Goal: Task Accomplishment & Management: Manage account settings

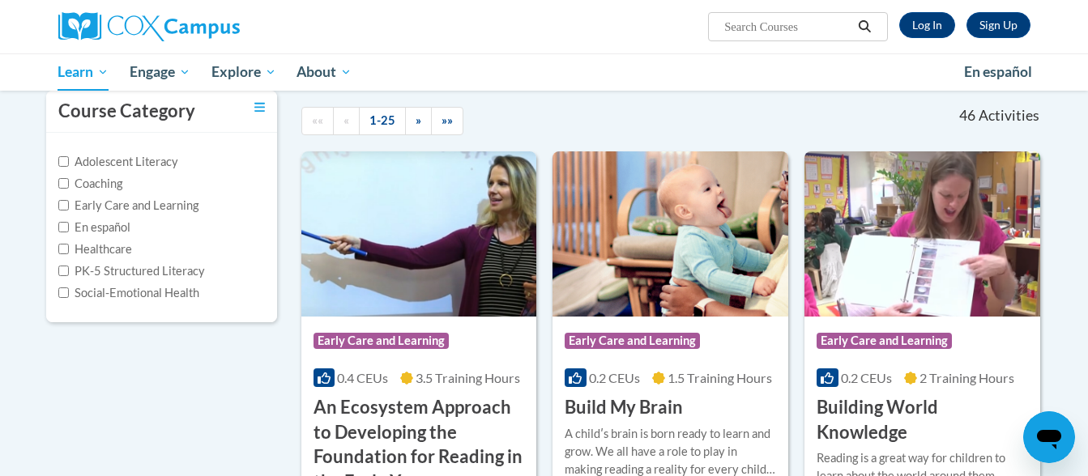
scroll to position [153, 0]
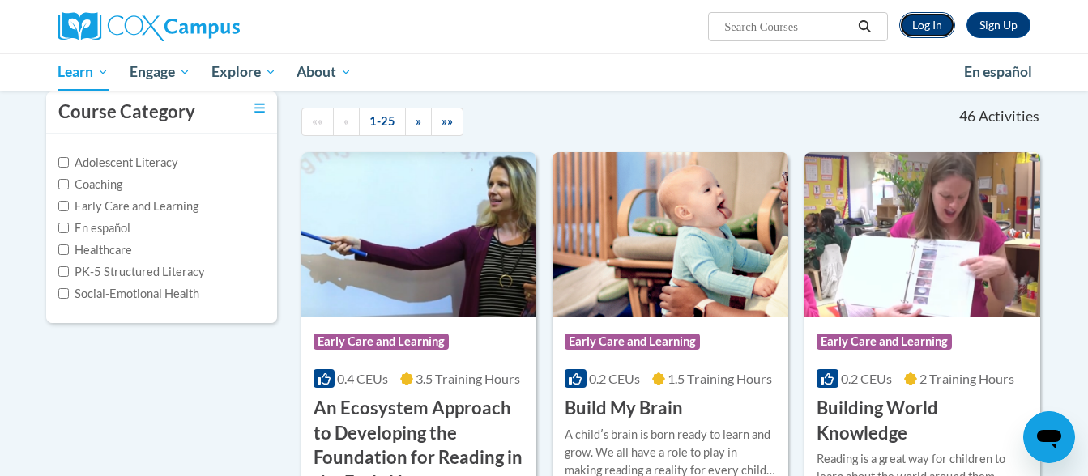
click at [933, 31] on link "Log In" at bounding box center [927, 25] width 56 height 26
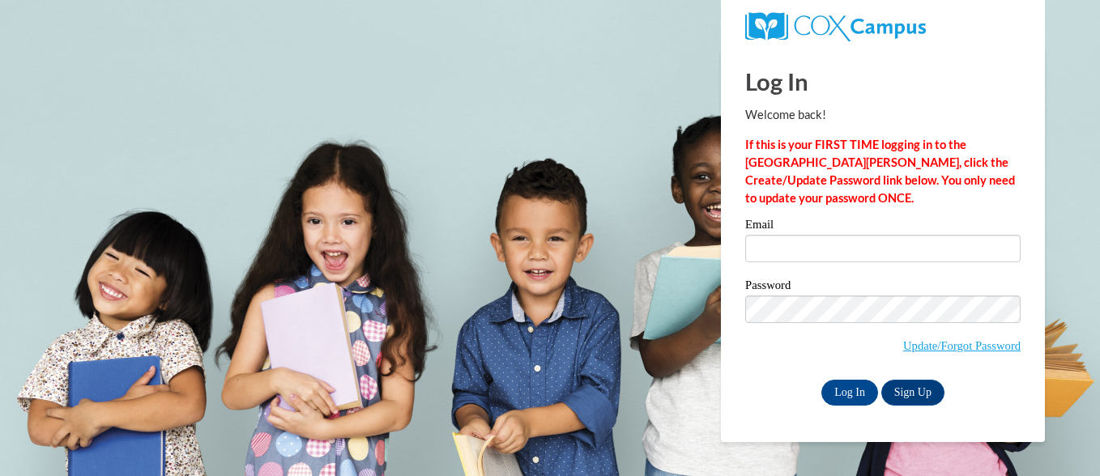
click at [773, 233] on label "Email" at bounding box center [882, 227] width 275 height 16
click at [773, 235] on input "Email" at bounding box center [882, 249] width 275 height 28
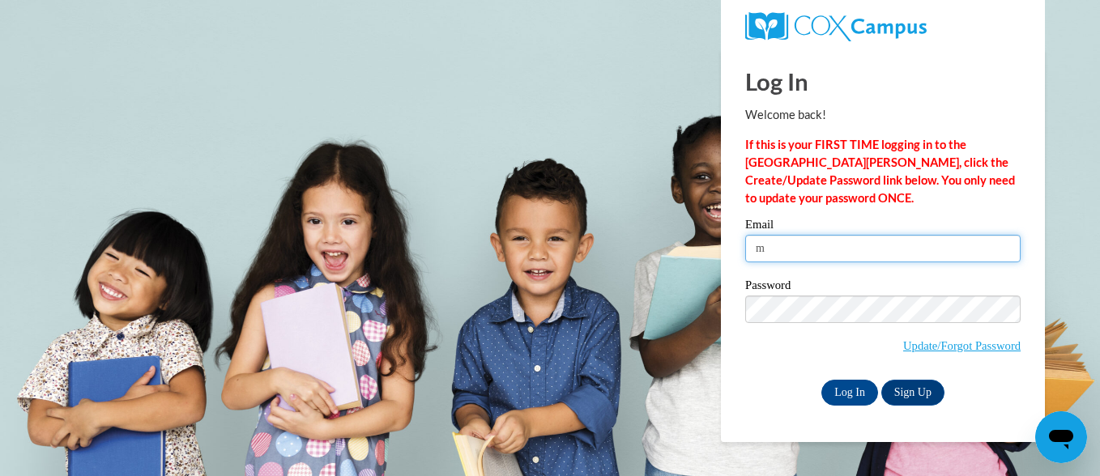
type input "mgraffis1@ivytech.edu"
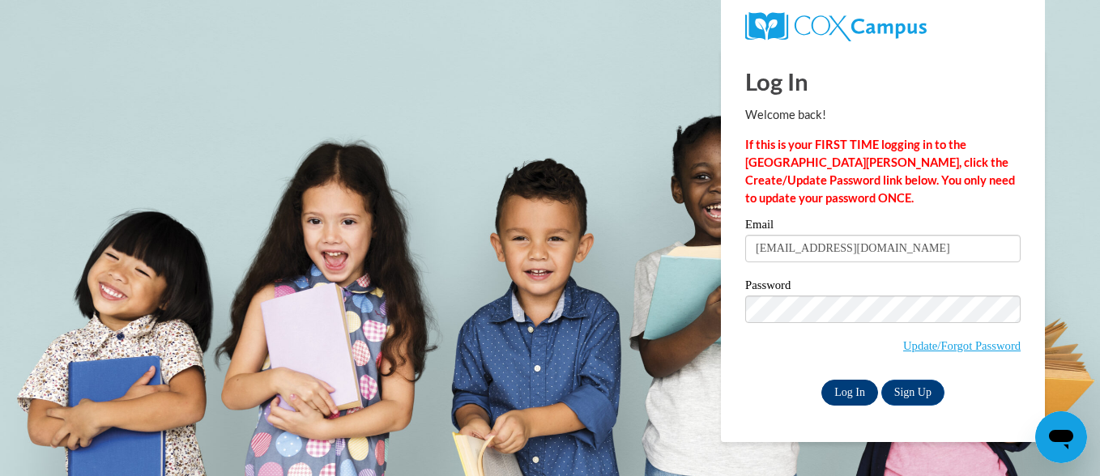
click at [830, 402] on input "Log In" at bounding box center [850, 393] width 57 height 26
click at [850, 396] on input "Log In" at bounding box center [850, 393] width 57 height 26
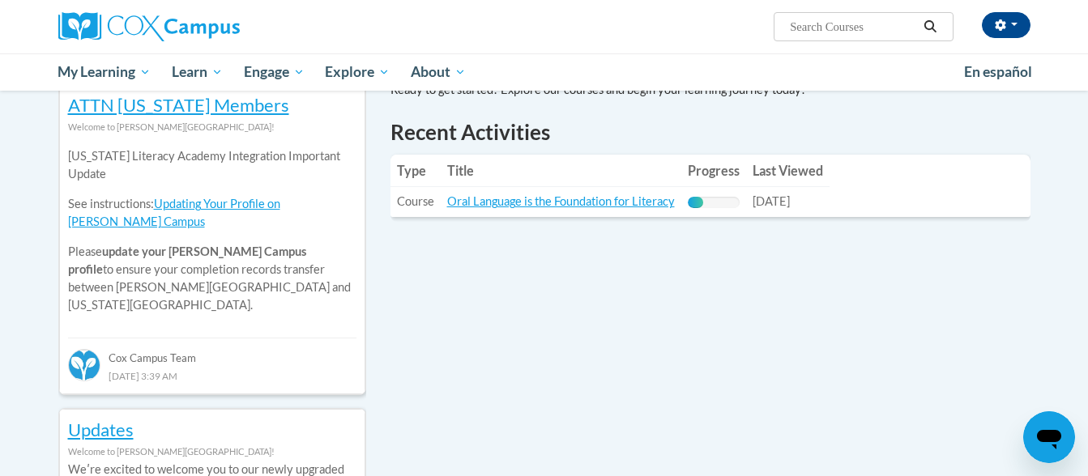
scroll to position [550, 0]
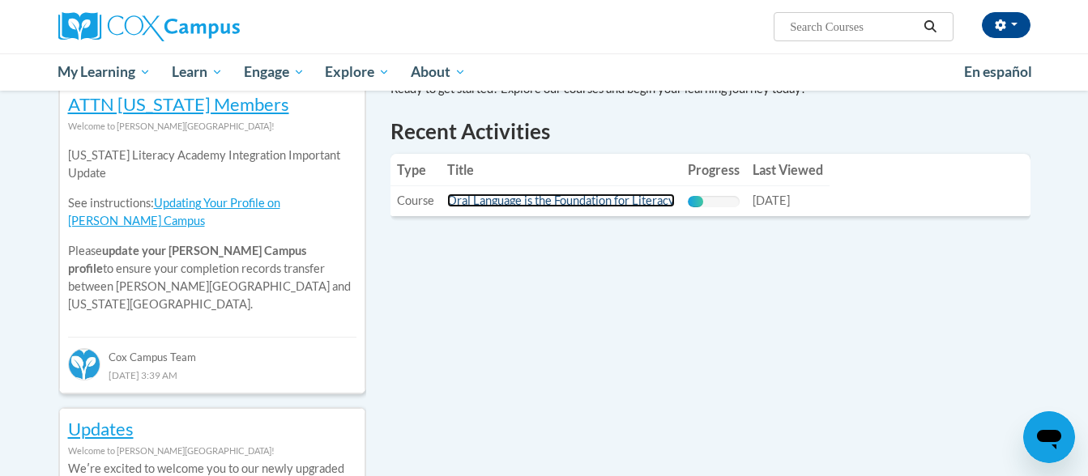
click at [600, 199] on link "Oral Language is the Foundation for Literacy" at bounding box center [561, 201] width 228 height 14
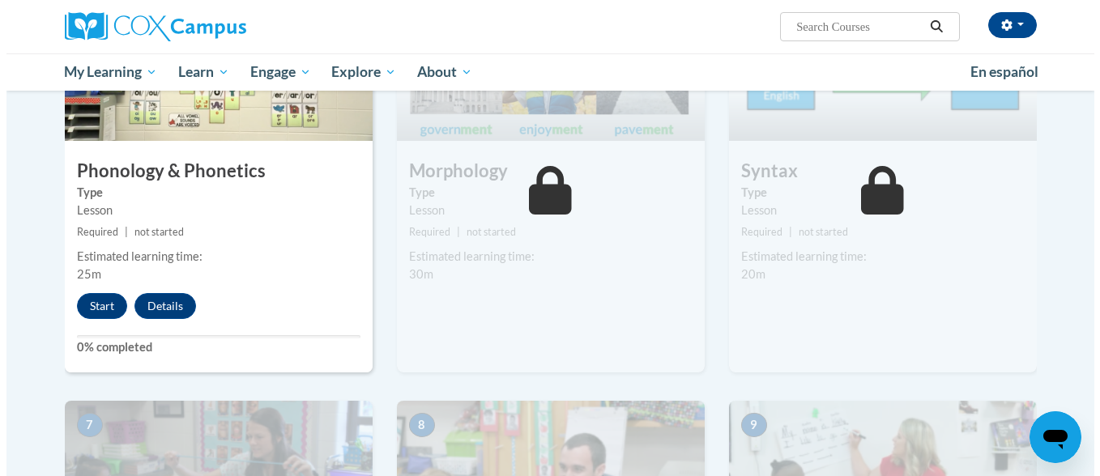
scroll to position [960, 0]
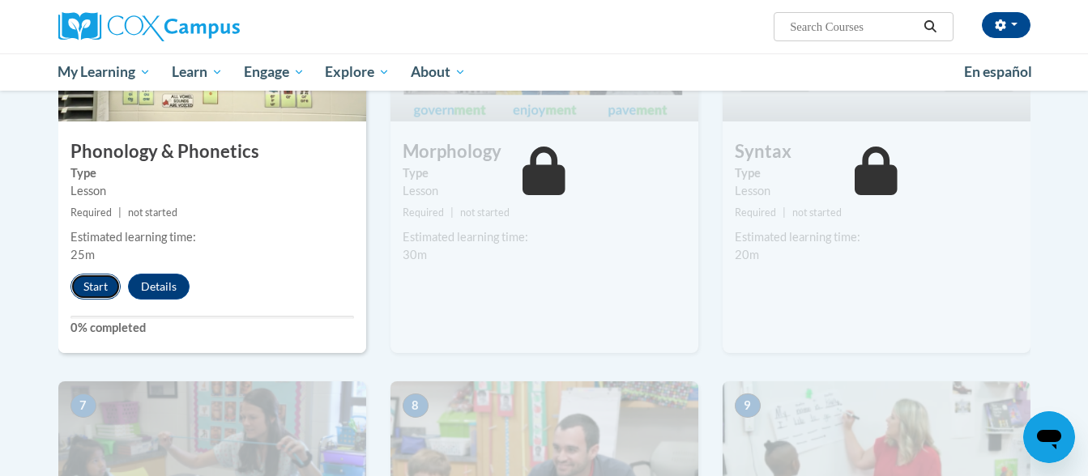
click at [107, 292] on button "Start" at bounding box center [95, 287] width 50 height 26
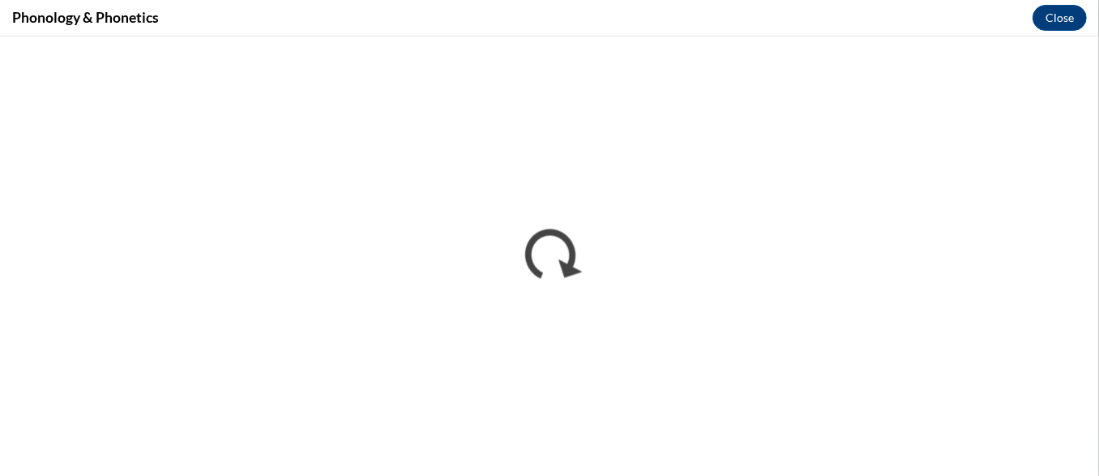
scroll to position [0, 0]
